Goal: Navigation & Orientation: Find specific page/section

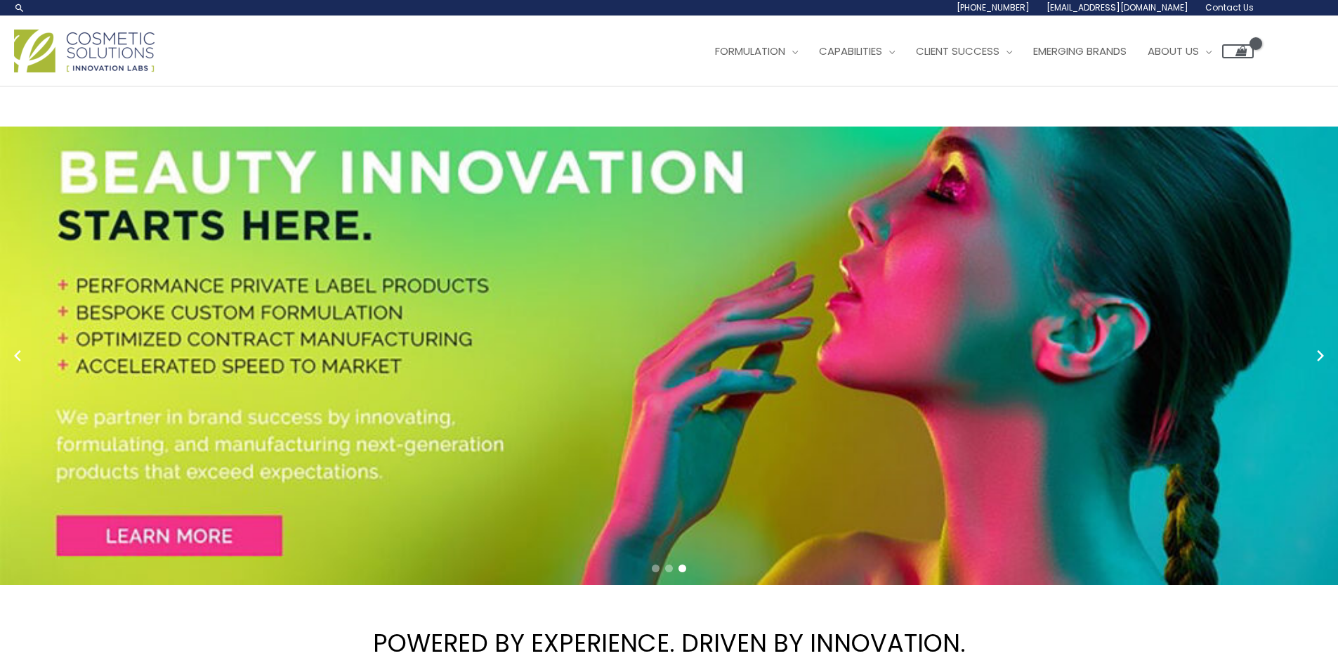
click at [113, 57] on img at bounding box center [84, 51] width 141 height 43
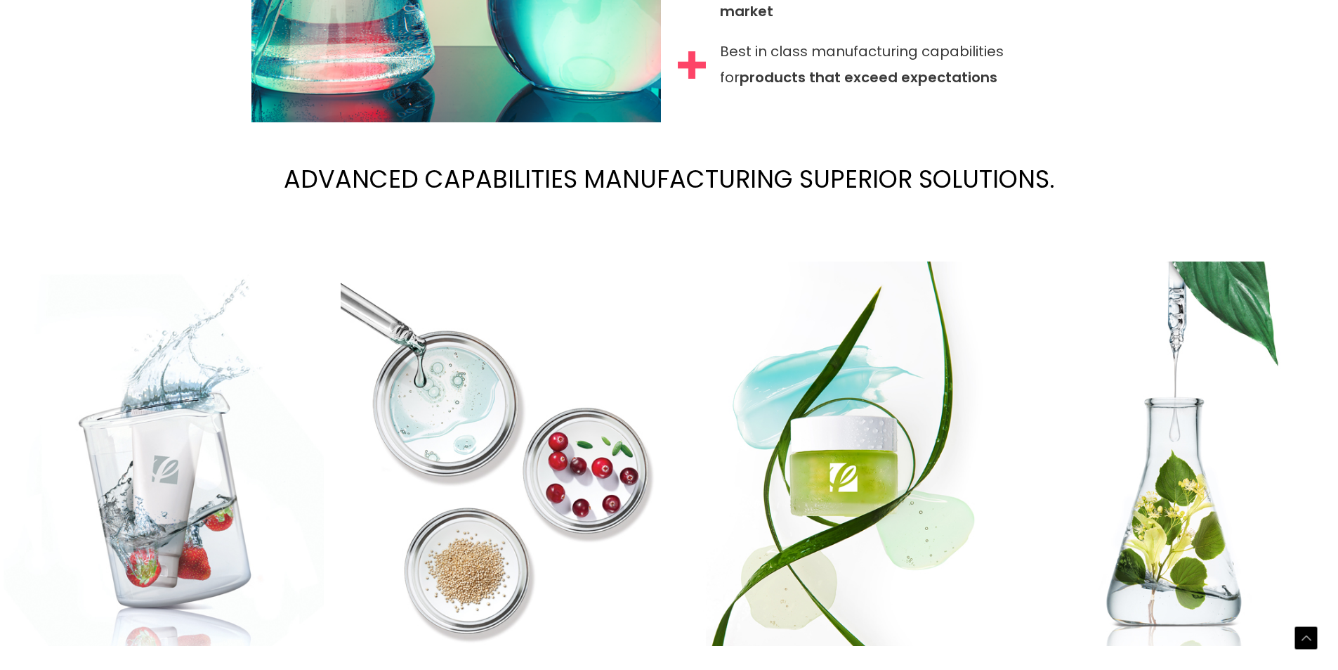
scroll to position [1854, 0]
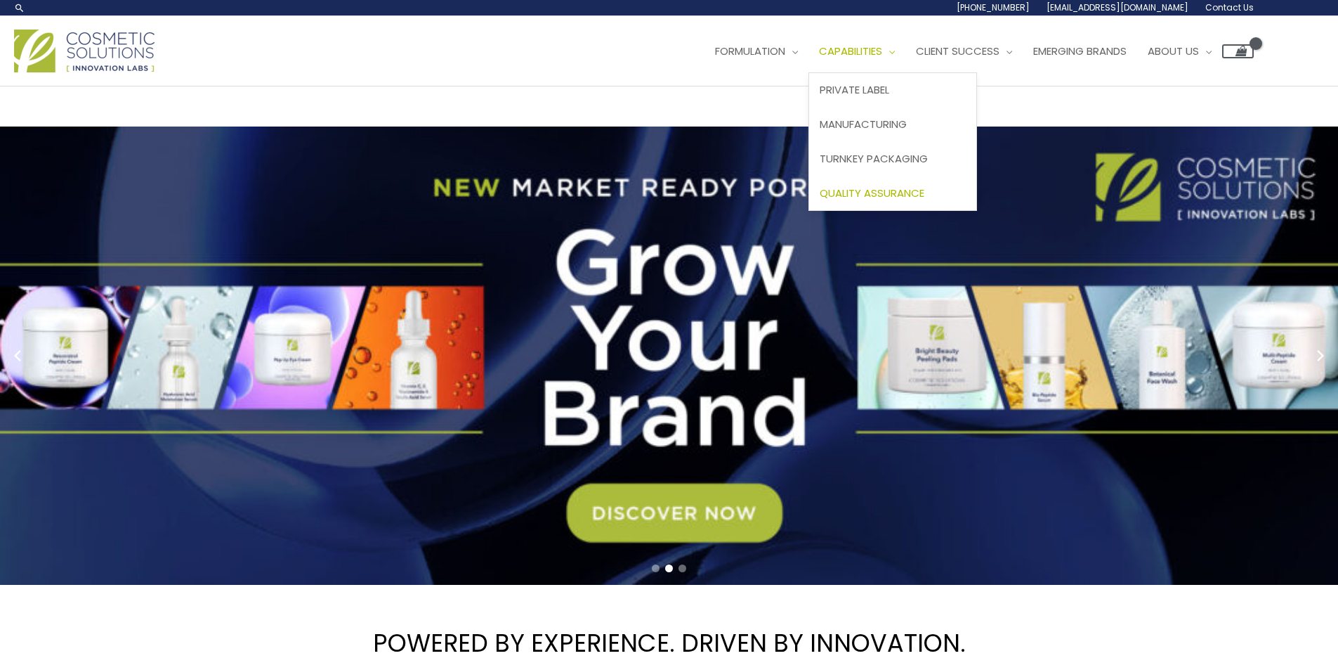
click at [873, 190] on span "Quality Assurance" at bounding box center [872, 192] width 105 height 15
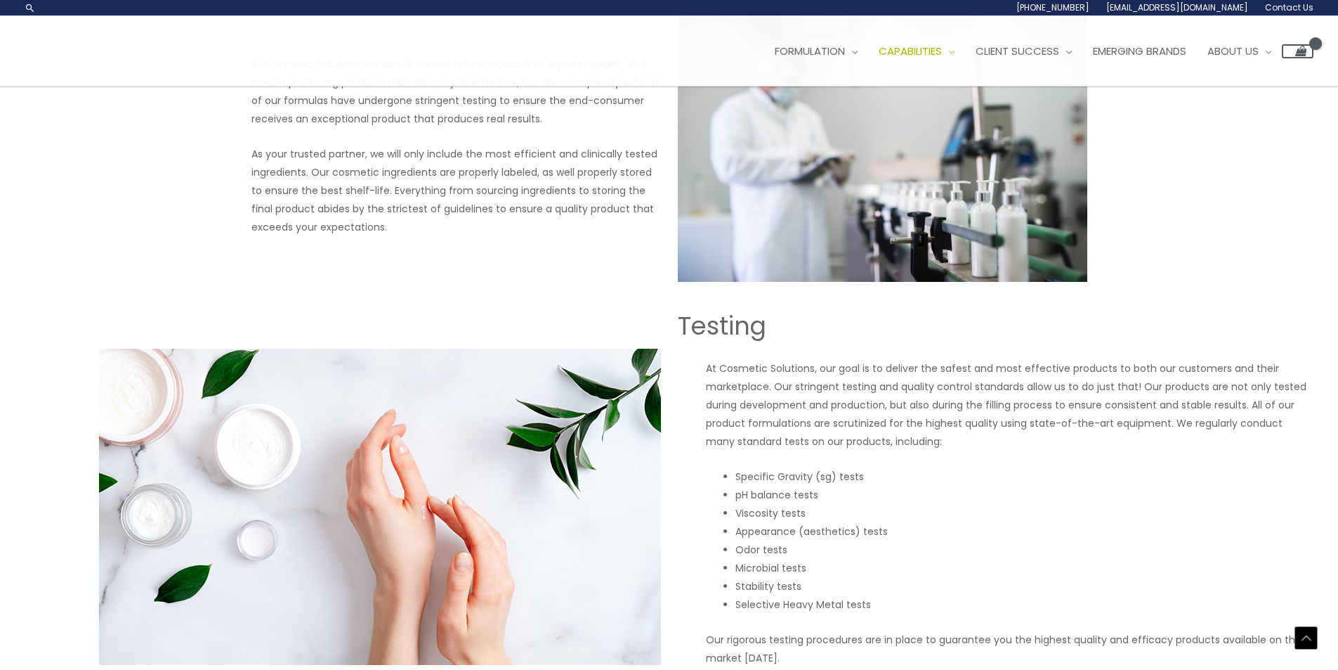
scroll to position [631, 0]
